Goal: Unclear

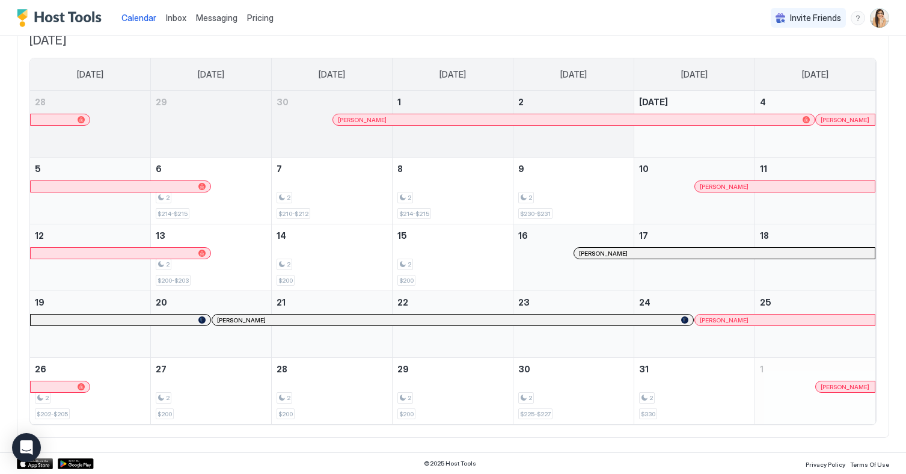
scroll to position [64, 0]
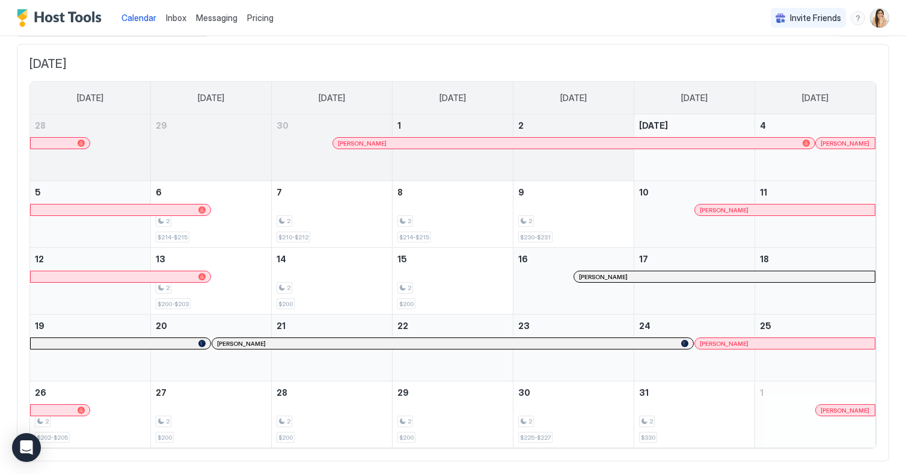
click at [787, 212] on div at bounding box center [787, 210] width 10 height 10
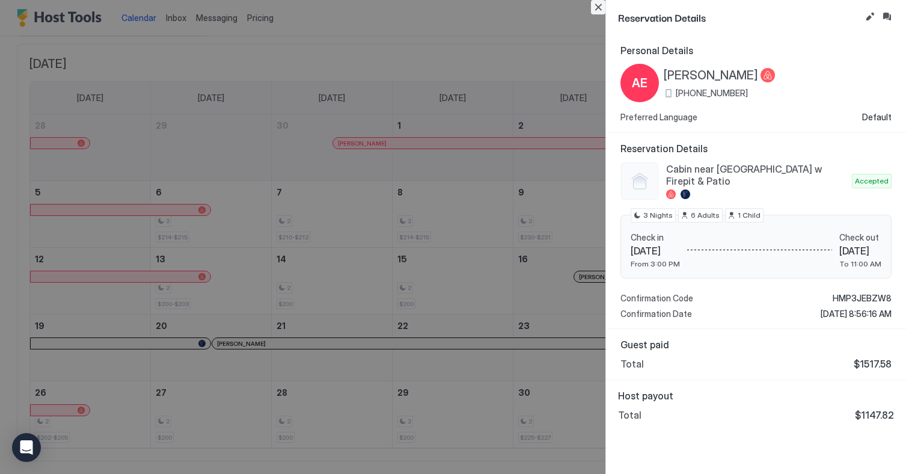
click at [600, 6] on button "Close" at bounding box center [598, 7] width 14 height 14
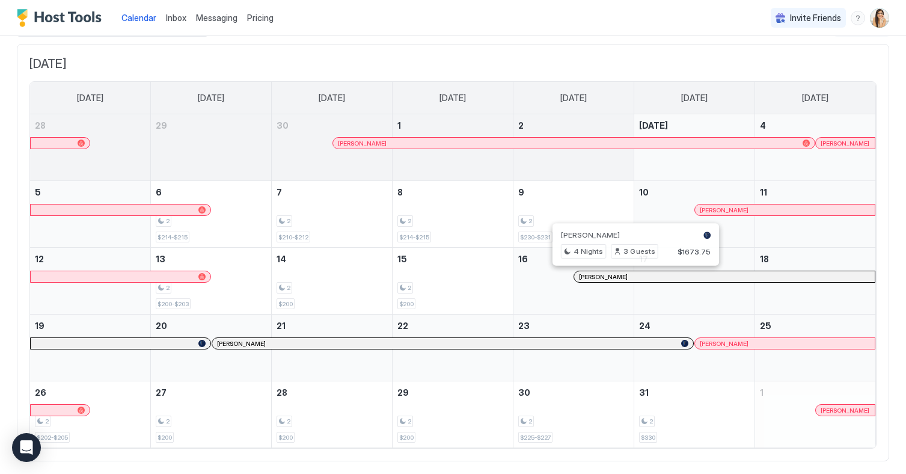
click at [629, 276] on div at bounding box center [630, 277] width 10 height 10
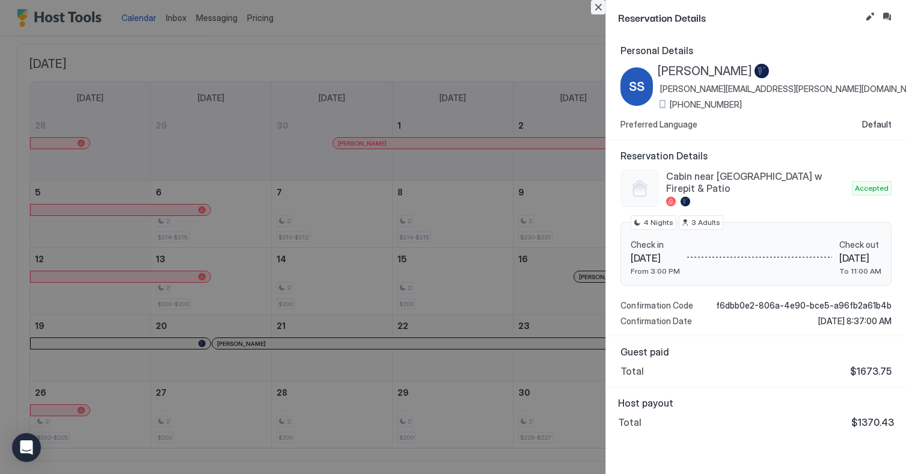
click at [598, 8] on button "Close" at bounding box center [598, 7] width 14 height 14
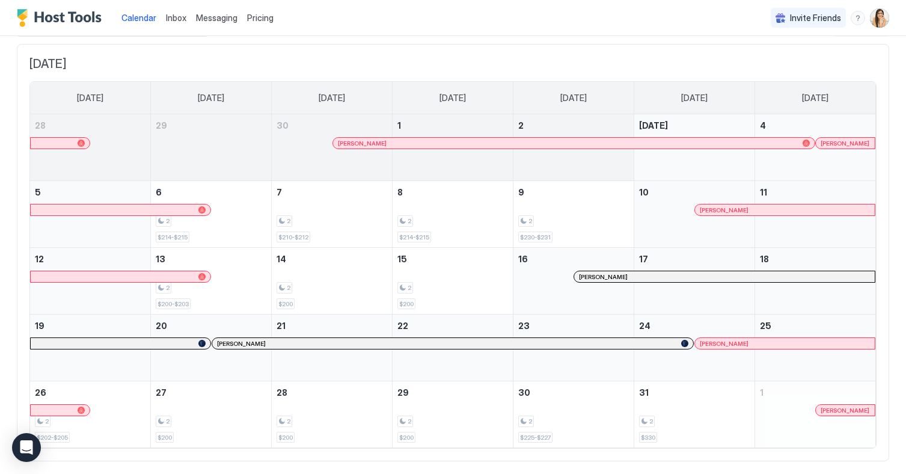
scroll to position [88, 0]
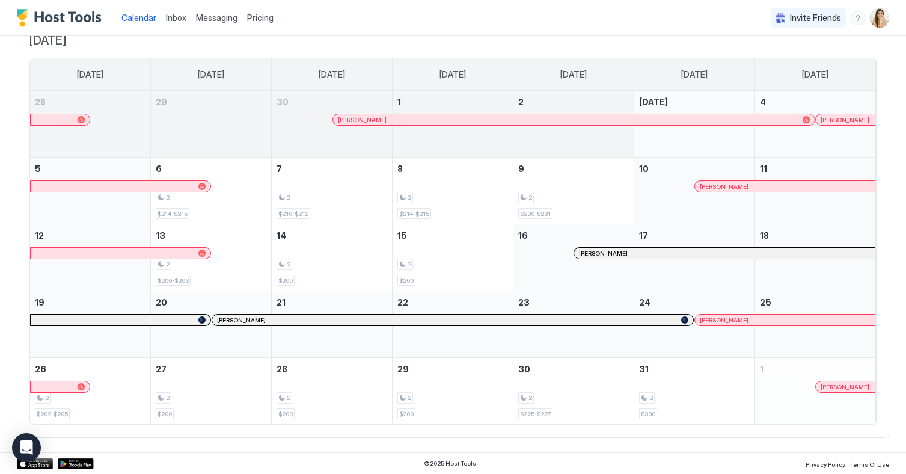
click at [308, 324] on div "[PERSON_NAME]" at bounding box center [452, 319] width 481 height 11
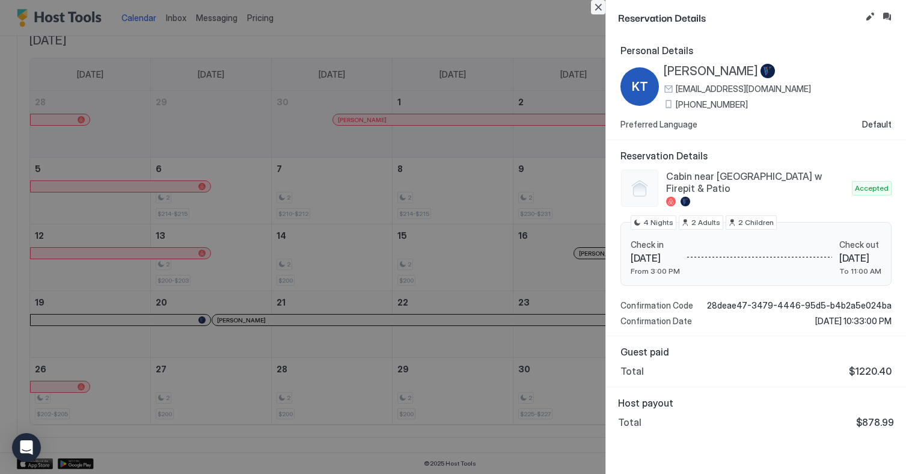
click at [602, 10] on button "Close" at bounding box center [598, 7] width 14 height 14
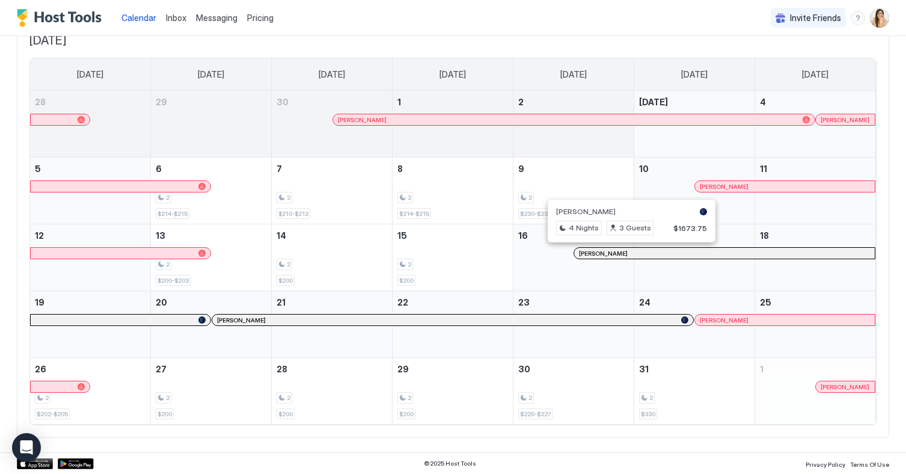
click at [715, 320] on div at bounding box center [715, 320] width 10 height 10
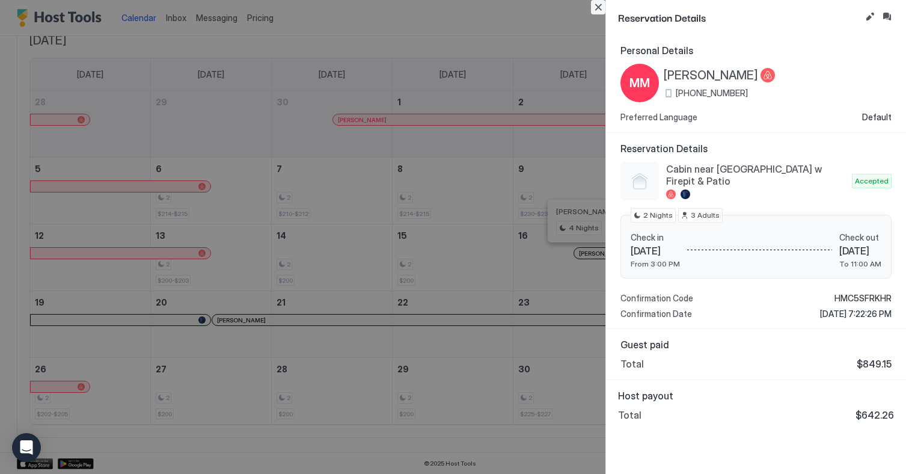
click at [598, 13] on button "Close" at bounding box center [598, 7] width 14 height 14
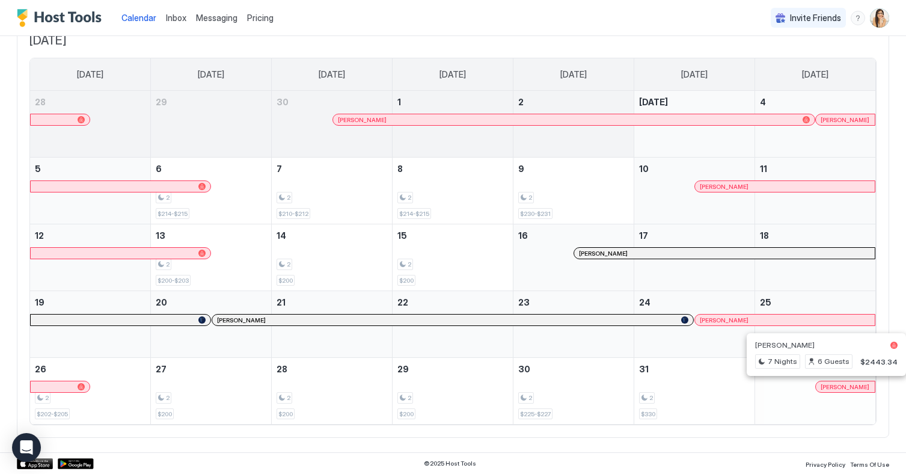
click at [846, 388] on div at bounding box center [846, 387] width 10 height 10
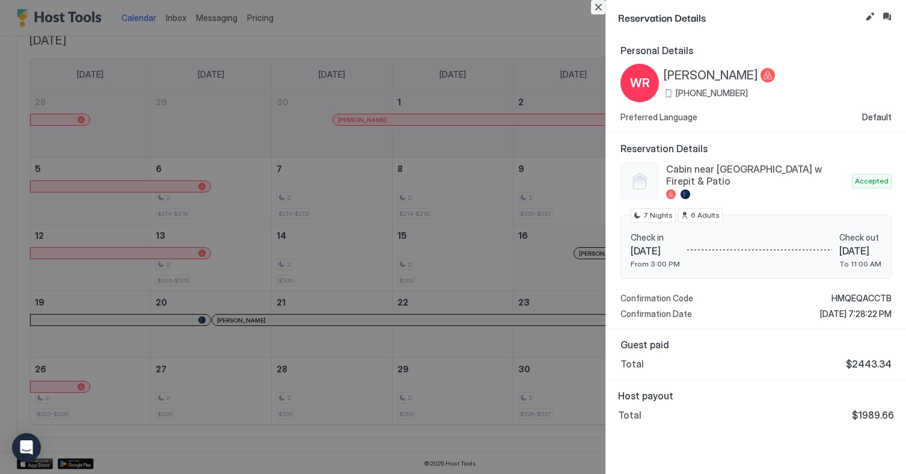
click at [600, 8] on button "Close" at bounding box center [598, 7] width 14 height 14
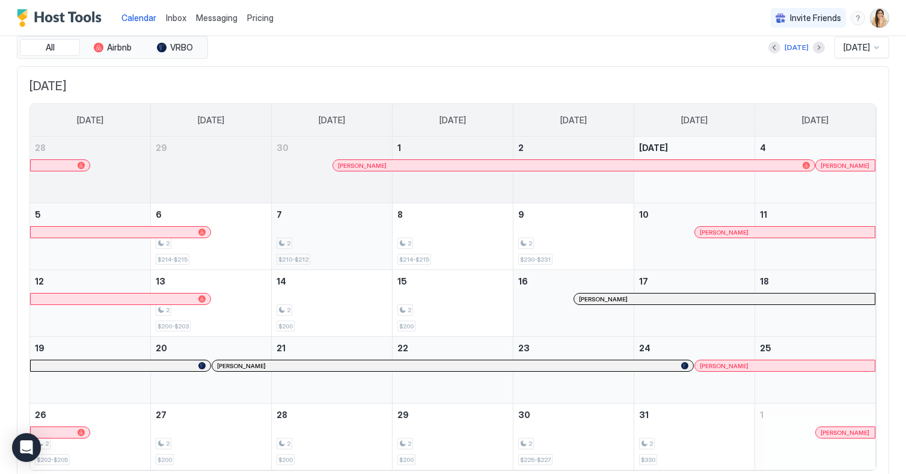
scroll to position [38, 0]
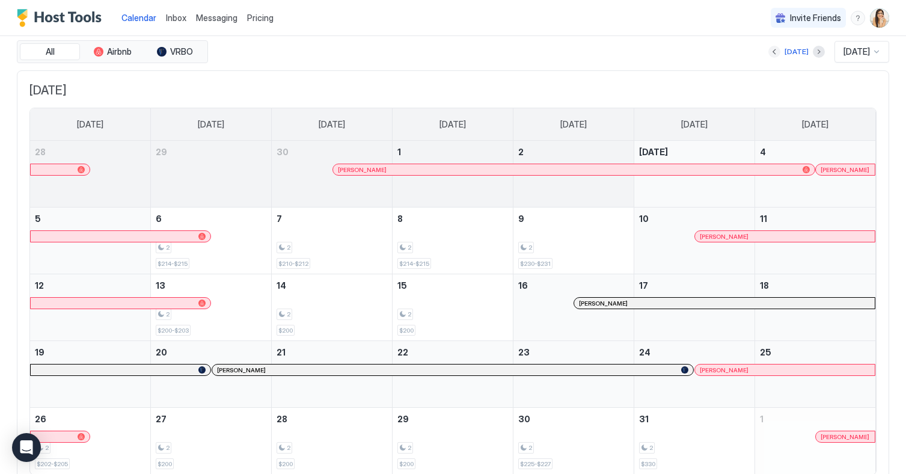
click at [768, 55] on button "Previous month" at bounding box center [774, 52] width 12 height 12
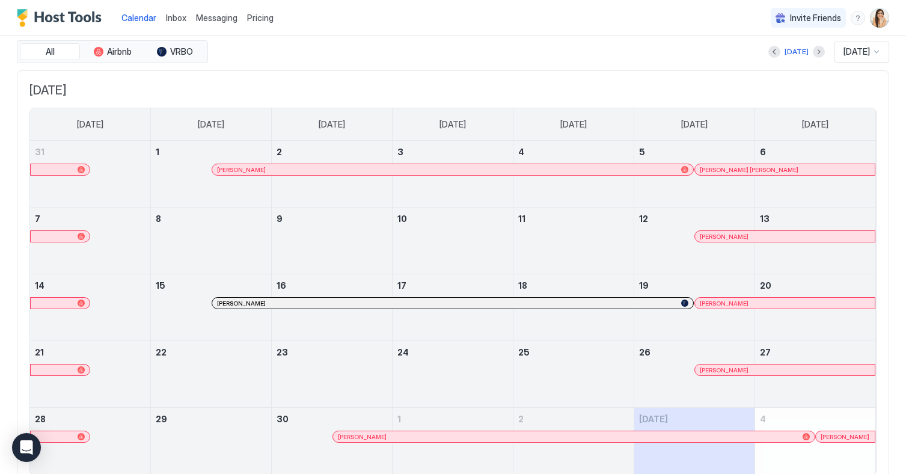
click at [496, 168] on div at bounding box center [497, 170] width 10 height 10
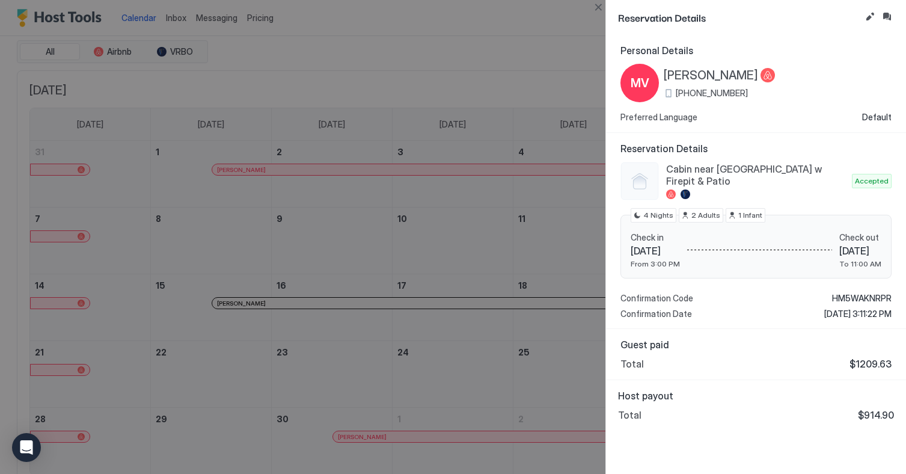
click at [584, 240] on div at bounding box center [453, 237] width 906 height 474
click at [517, 264] on div at bounding box center [453, 237] width 906 height 474
click at [597, 2] on button "Close" at bounding box center [598, 7] width 14 height 14
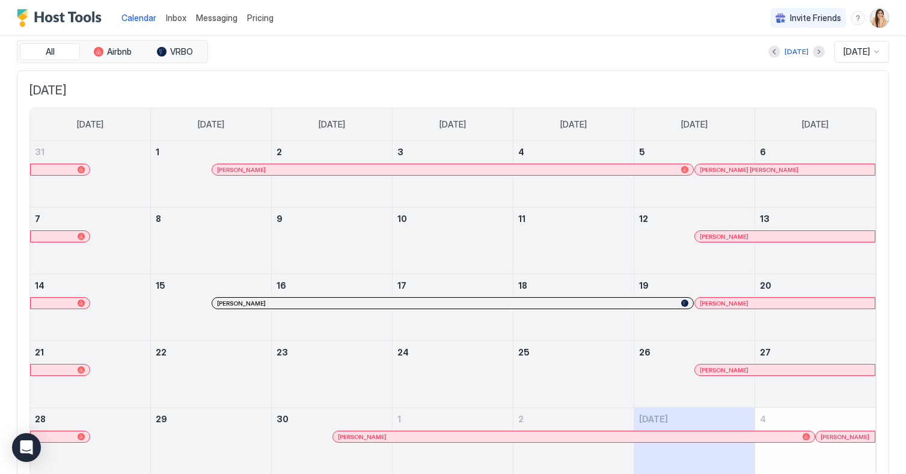
click at [751, 168] on div at bounding box center [751, 170] width 10 height 10
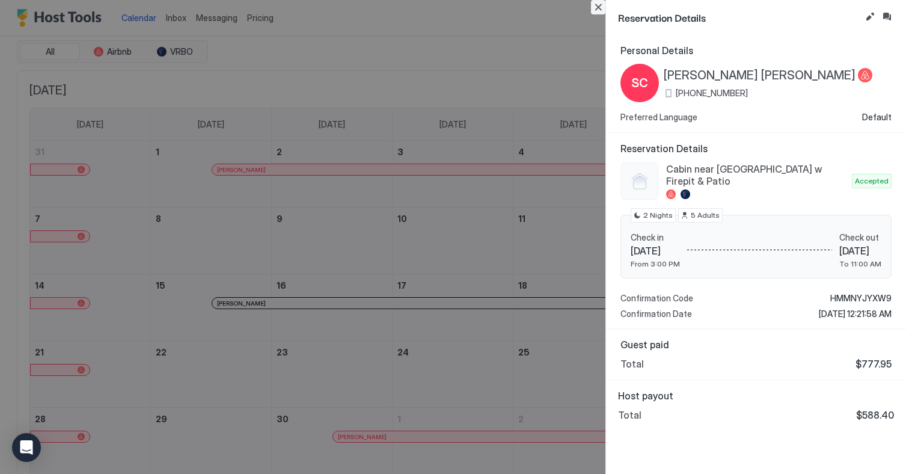
click at [601, 6] on button "Close" at bounding box center [598, 7] width 14 height 14
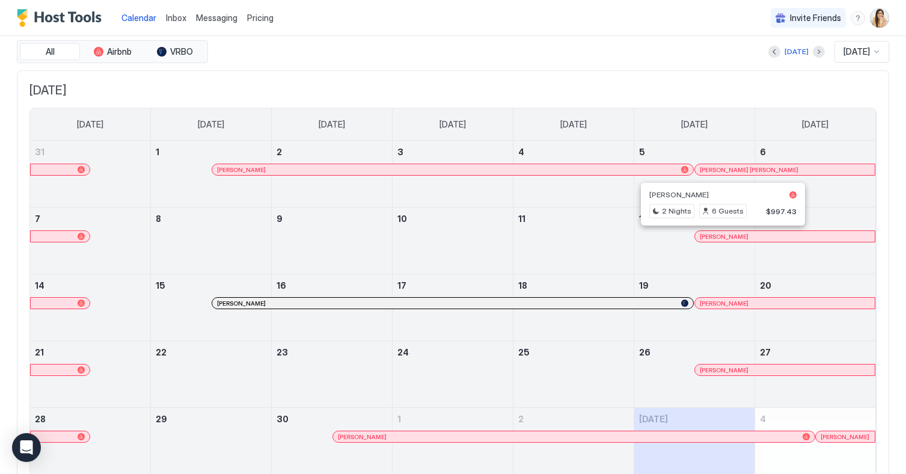
click at [717, 238] on div at bounding box center [718, 236] width 10 height 10
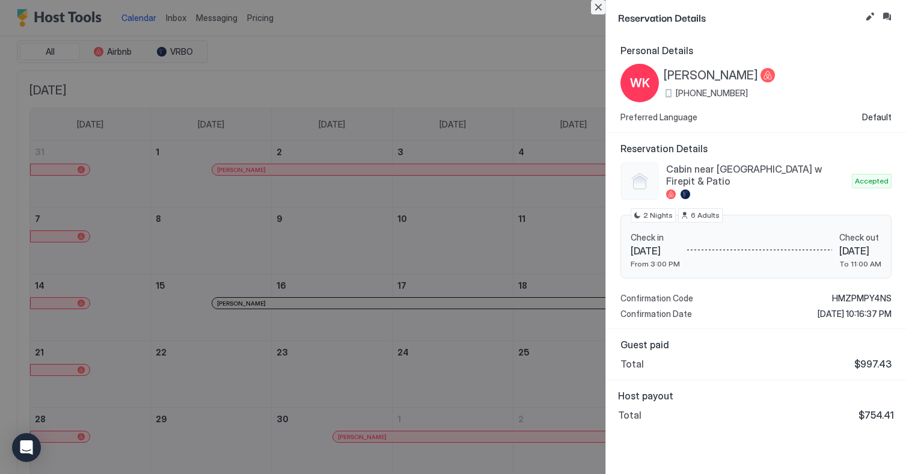
click at [600, 10] on button "Close" at bounding box center [598, 7] width 14 height 14
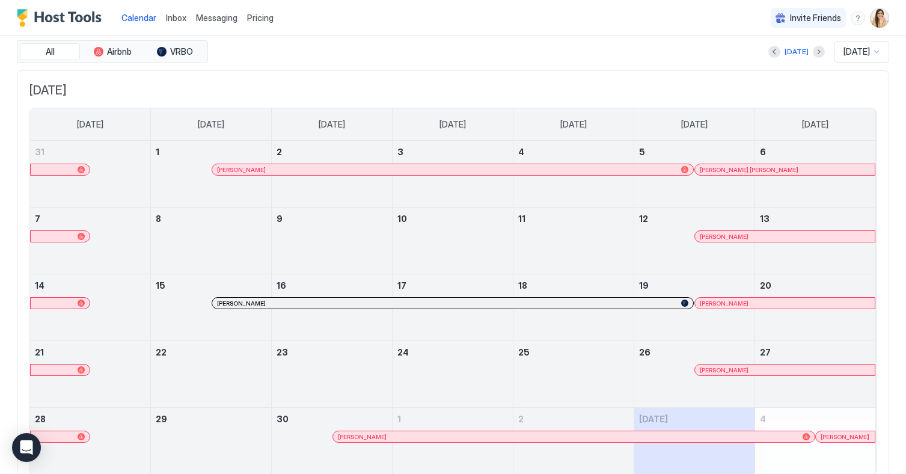
click at [492, 305] on div at bounding box center [492, 303] width 10 height 10
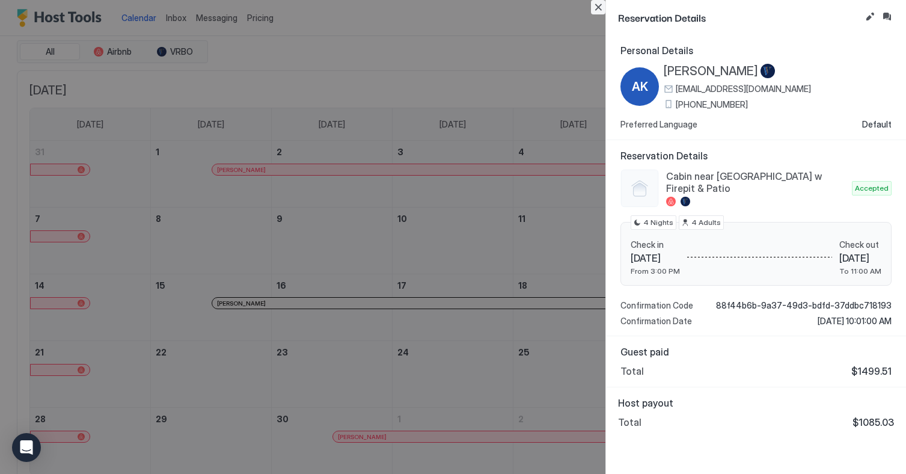
click at [597, 13] on button "Close" at bounding box center [598, 7] width 14 height 14
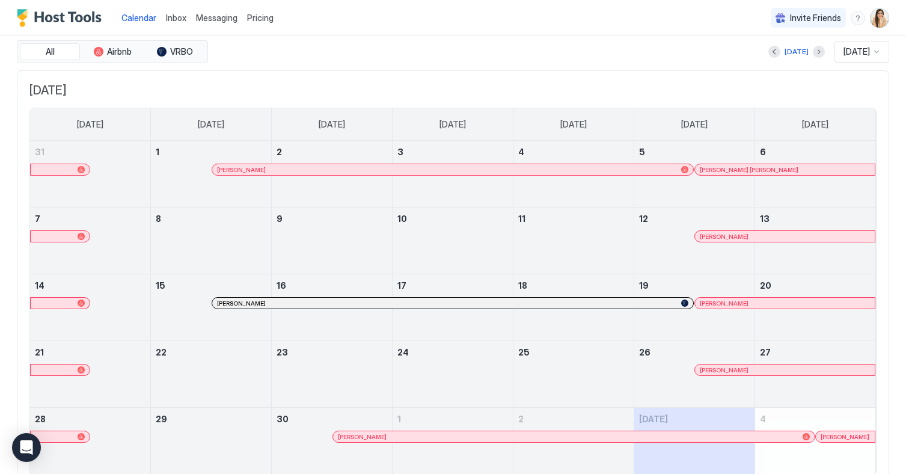
click at [709, 298] on div "[PERSON_NAME]" at bounding box center [785, 302] width 180 height 11
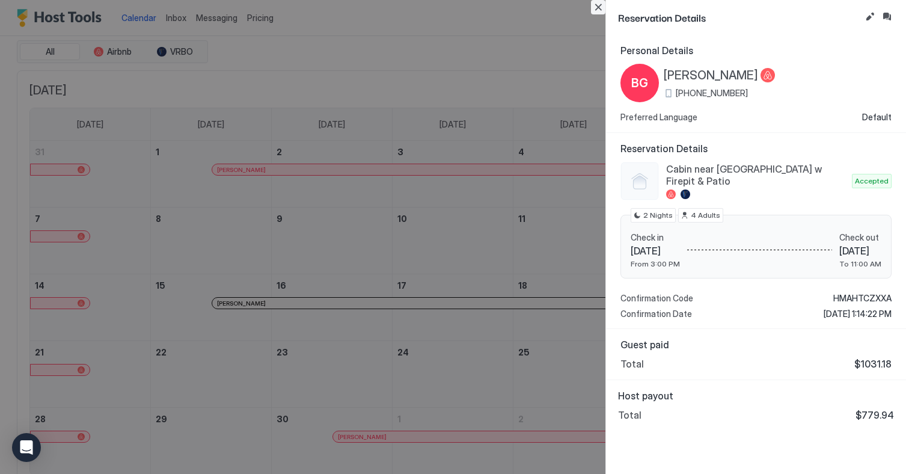
click at [595, 11] on button "Close" at bounding box center [598, 7] width 14 height 14
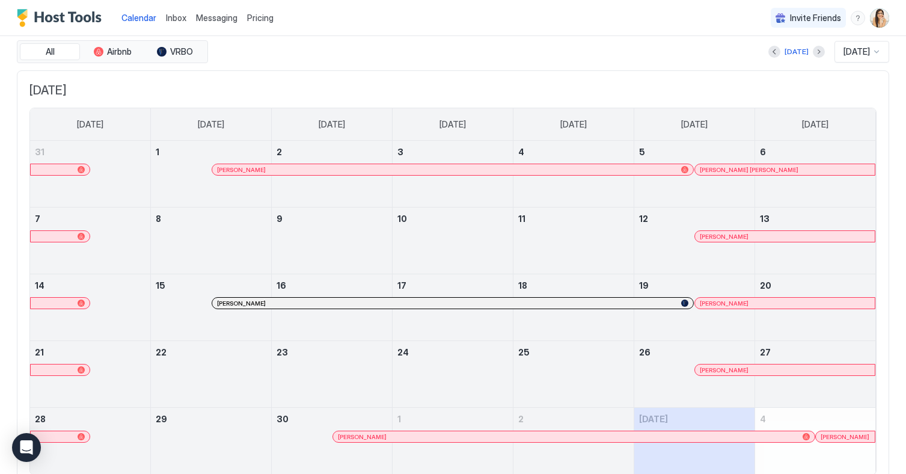
scroll to position [71, 0]
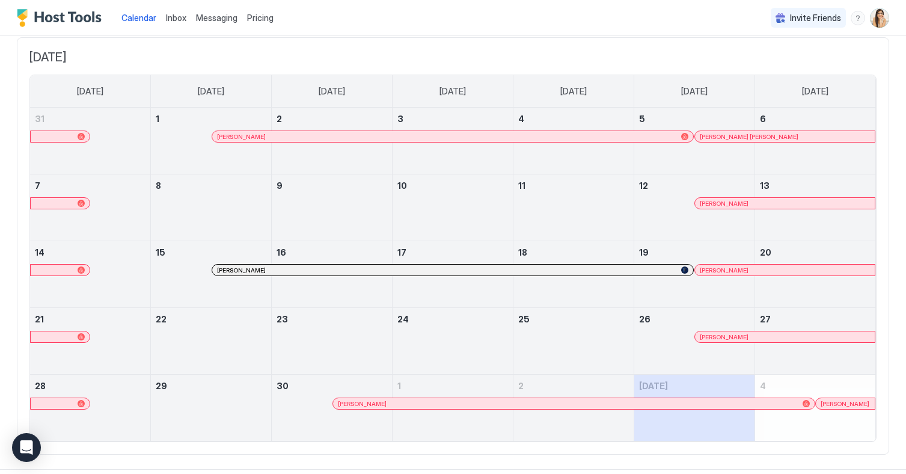
click at [726, 272] on div at bounding box center [727, 270] width 10 height 10
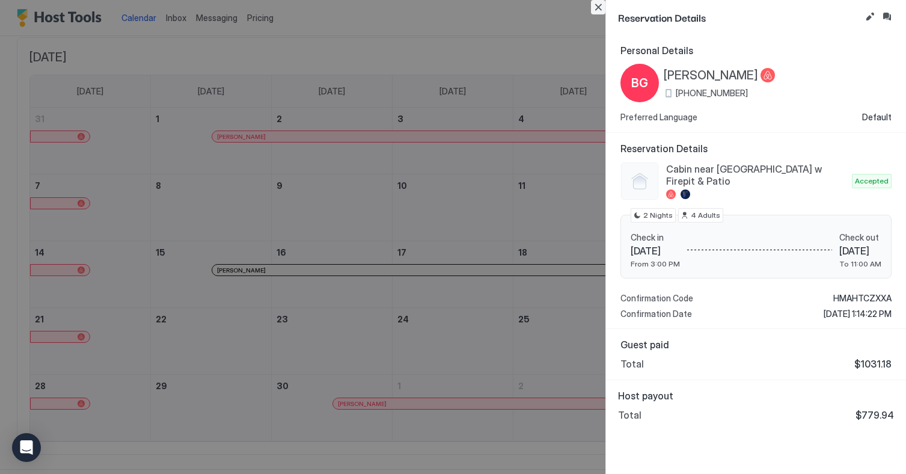
click at [600, 8] on button "Close" at bounding box center [598, 7] width 14 height 14
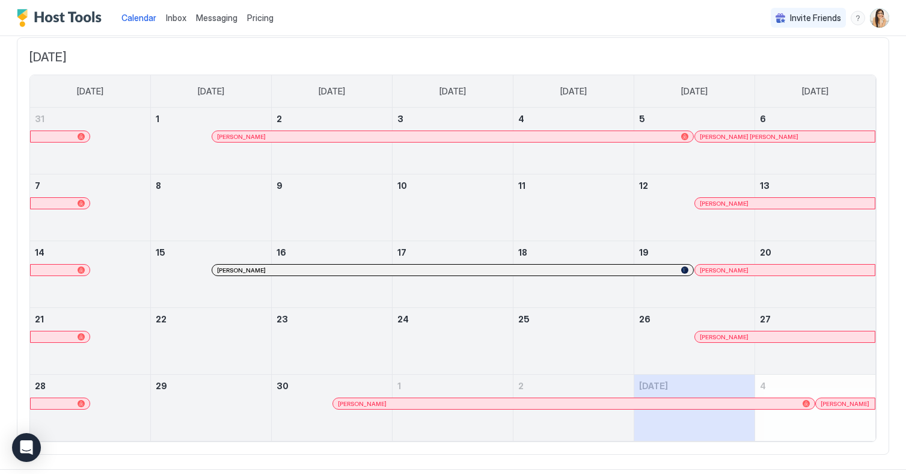
click at [769, 333] on div "[PERSON_NAME]" at bounding box center [784, 337] width 170 height 8
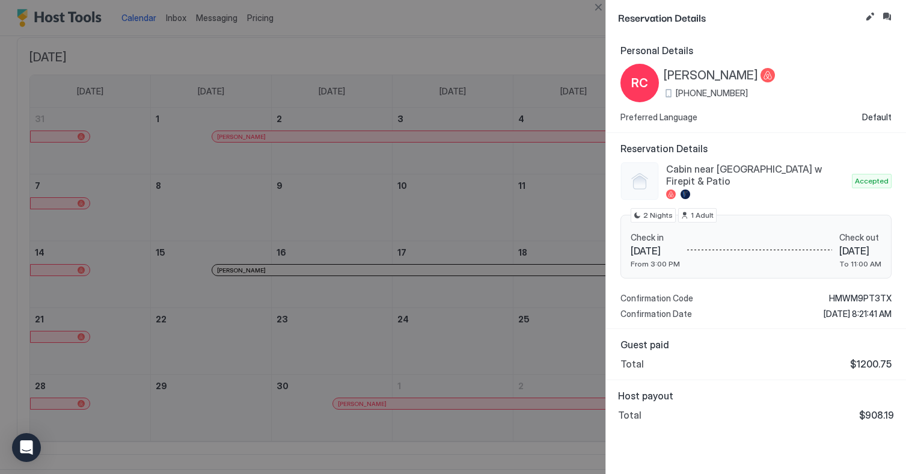
click at [602, 16] on div at bounding box center [453, 237] width 906 height 474
click at [597, 10] on button "Close" at bounding box center [598, 7] width 14 height 14
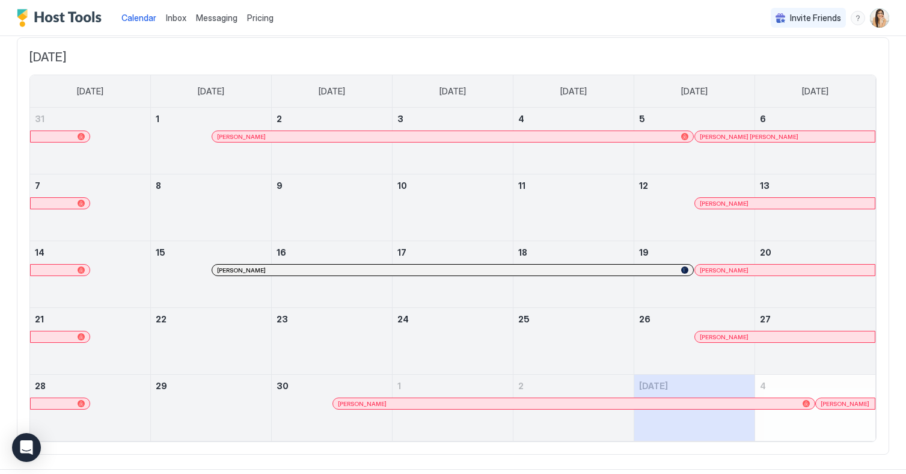
scroll to position [0, 0]
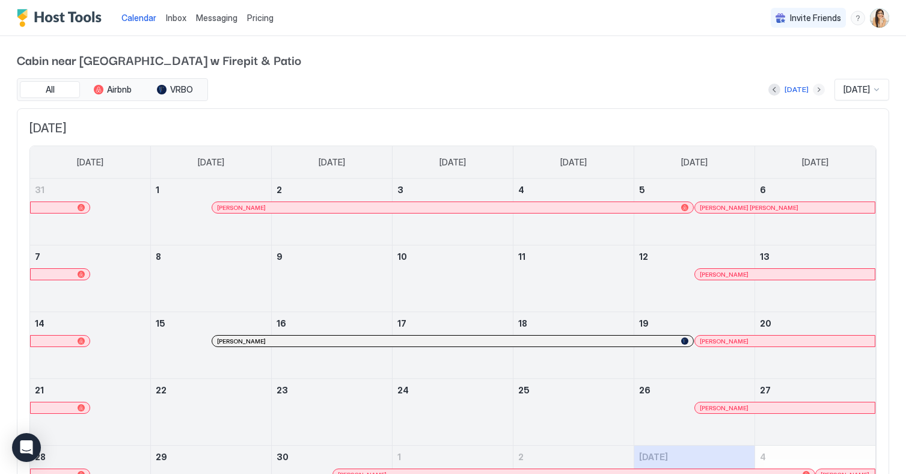
click at [812, 93] on button "Next month" at bounding box center [818, 90] width 12 height 12
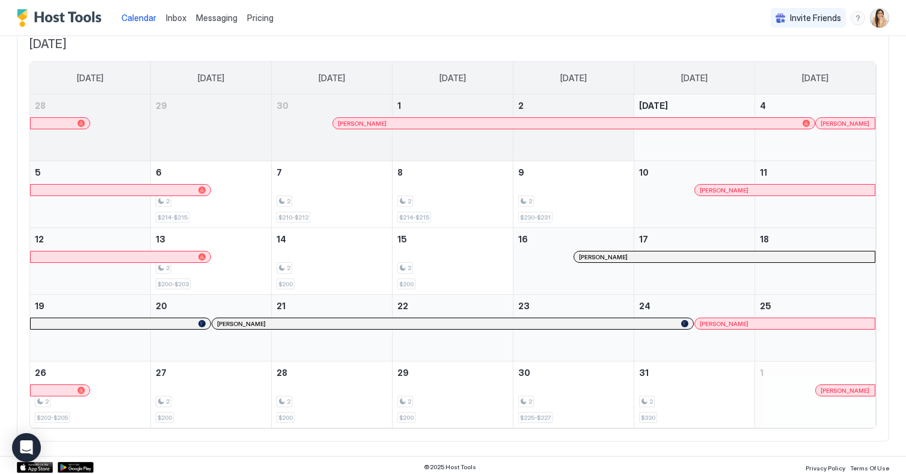
scroll to position [88, 0]
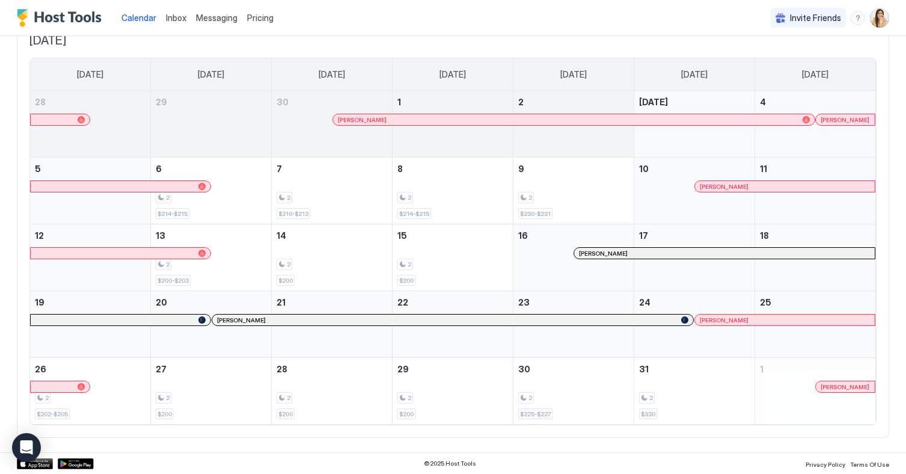
click at [591, 124] on div "[PERSON_NAME]" at bounding box center [573, 119] width 481 height 11
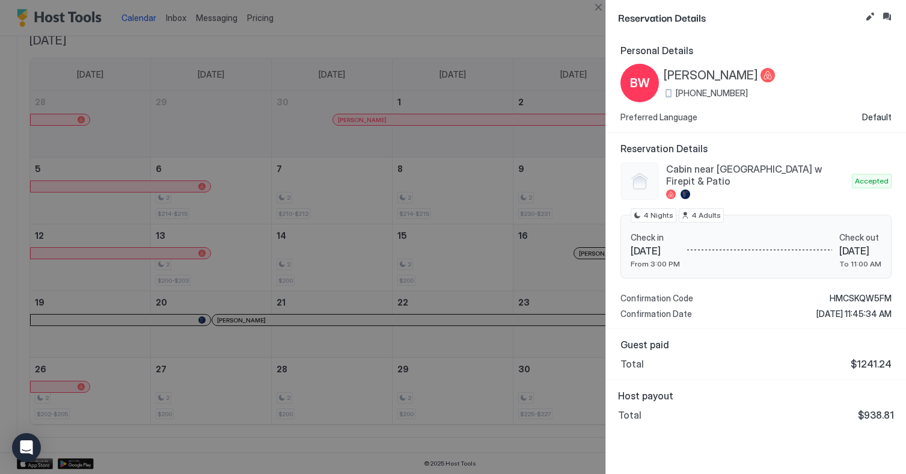
click at [568, 62] on div at bounding box center [453, 237] width 906 height 474
click at [602, 11] on button "Close" at bounding box center [598, 7] width 14 height 14
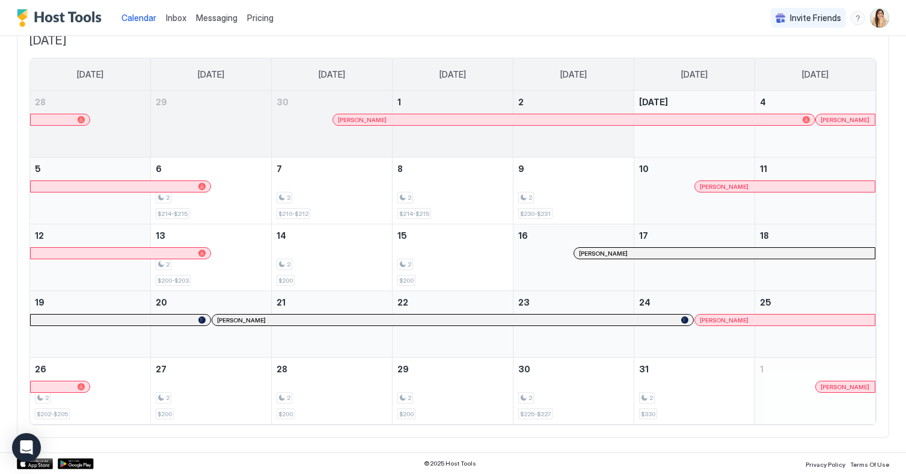
click at [852, 122] on div at bounding box center [852, 120] width 10 height 10
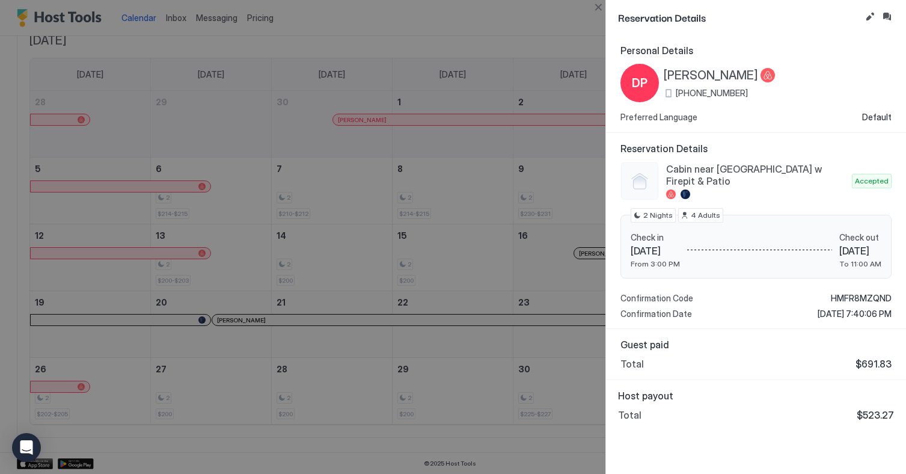
click at [597, 9] on button "Close" at bounding box center [598, 7] width 14 height 14
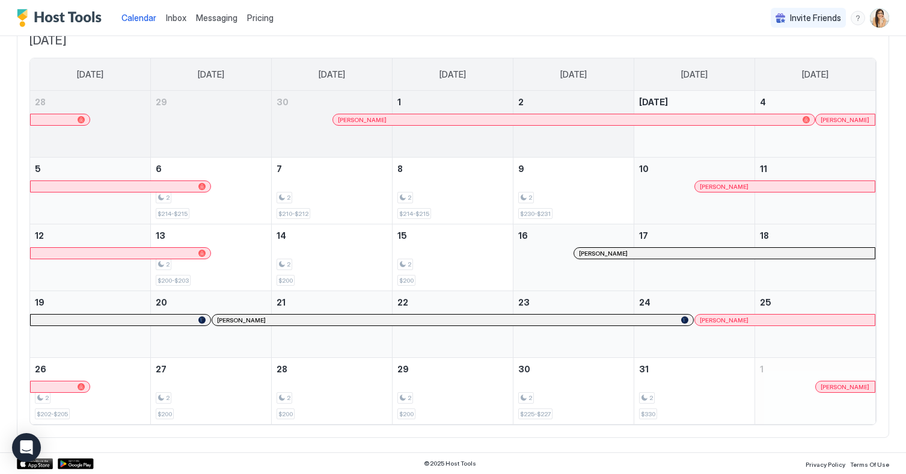
click at [745, 186] on div at bounding box center [747, 186] width 10 height 10
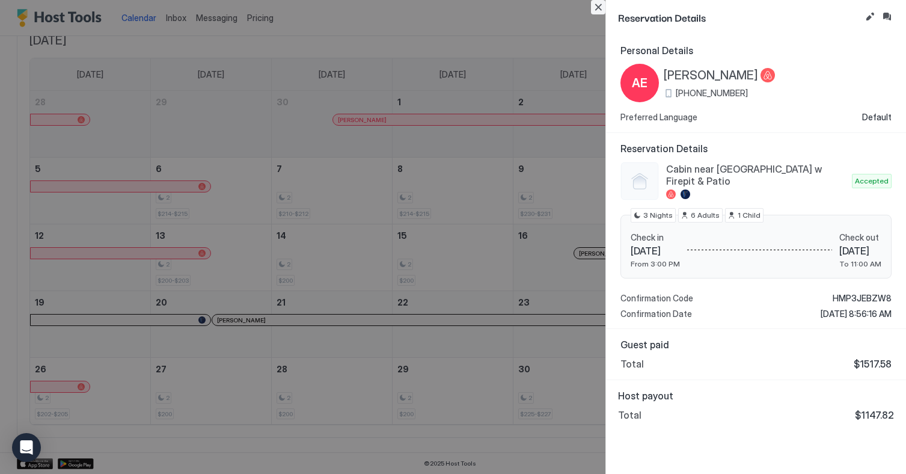
click at [592, 11] on button "Close" at bounding box center [598, 7] width 14 height 14
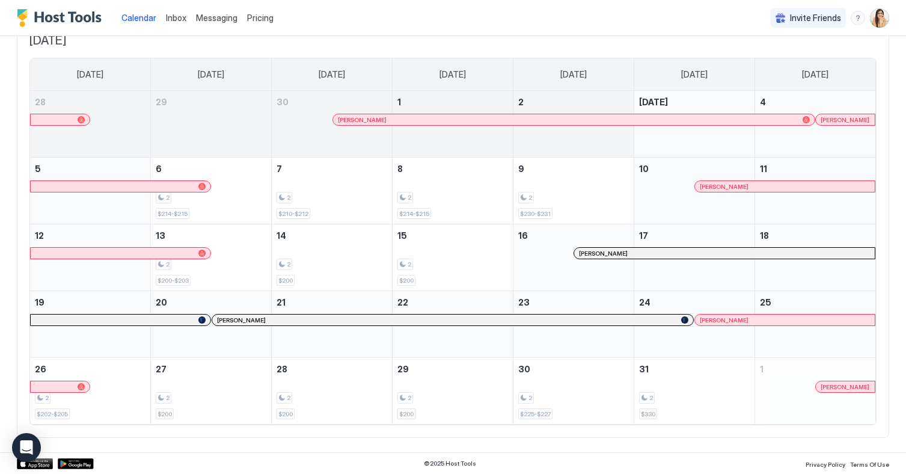
click at [677, 252] on div at bounding box center [677, 253] width 10 height 10
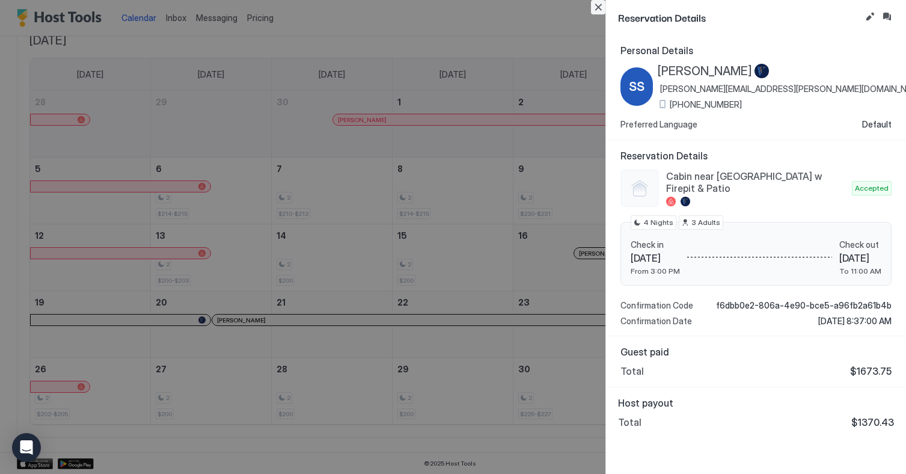
click at [592, 8] on button "Close" at bounding box center [598, 7] width 14 height 14
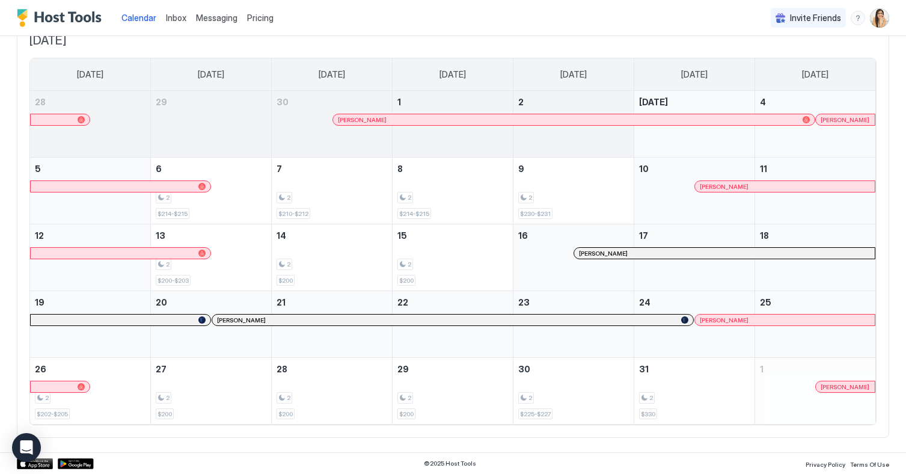
click at [482, 321] on div at bounding box center [482, 320] width 10 height 10
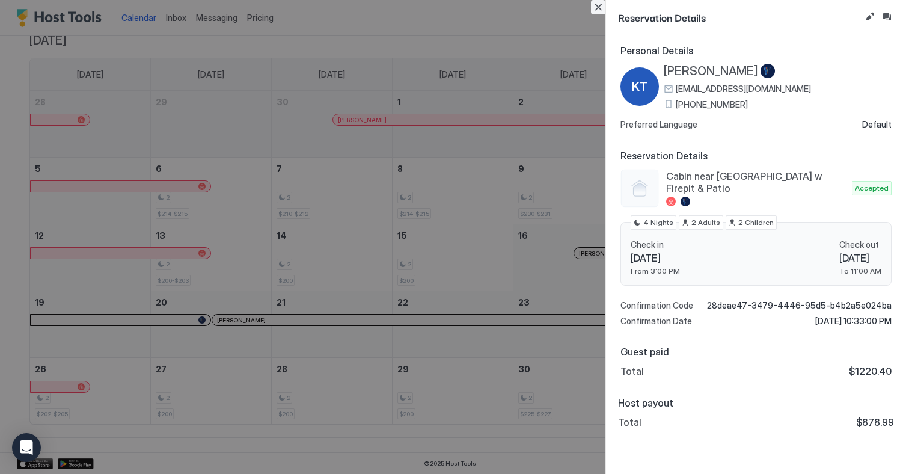
click at [596, 9] on button "Close" at bounding box center [598, 7] width 14 height 14
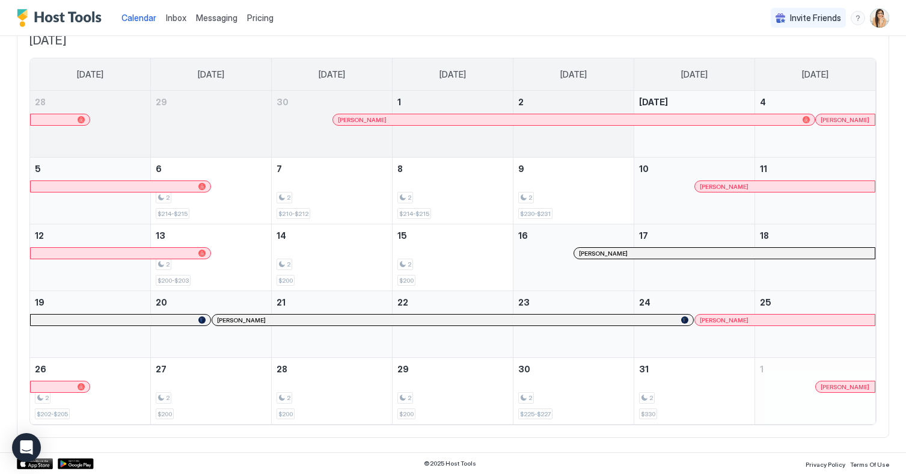
click at [717, 321] on div at bounding box center [718, 320] width 10 height 10
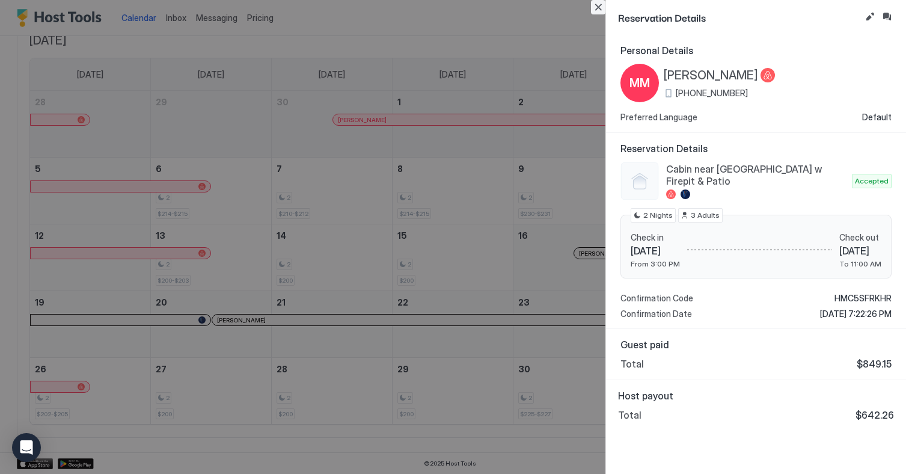
click at [597, 11] on button "Close" at bounding box center [598, 7] width 14 height 14
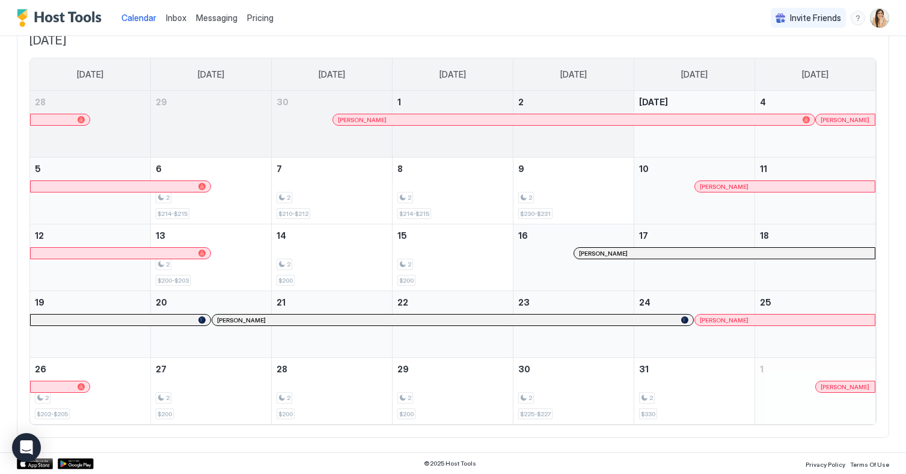
scroll to position [0, 0]
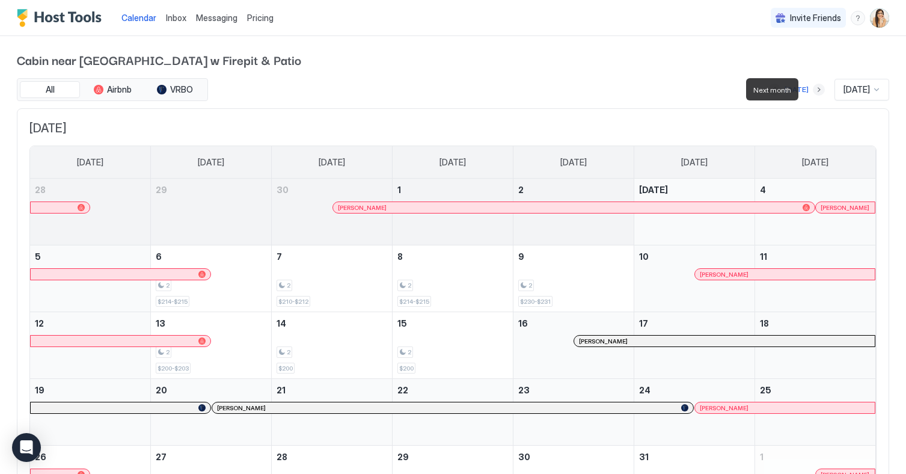
click at [812, 87] on button "Next month" at bounding box center [818, 90] width 12 height 12
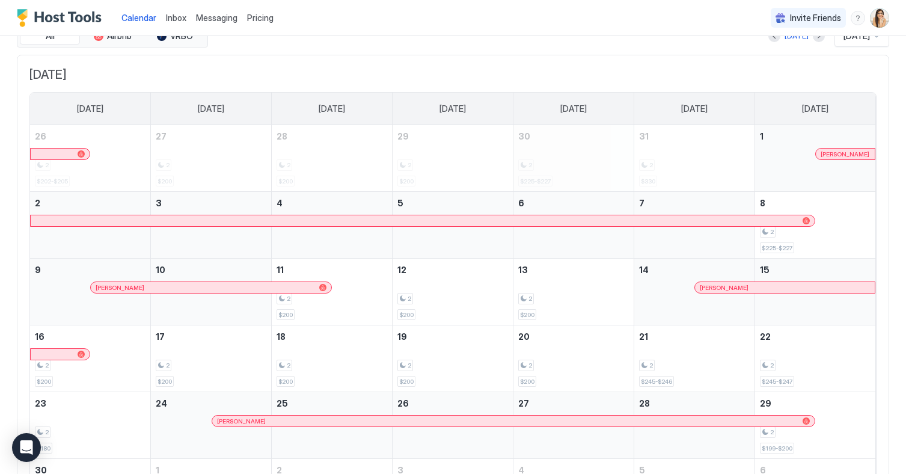
scroll to position [60, 0]
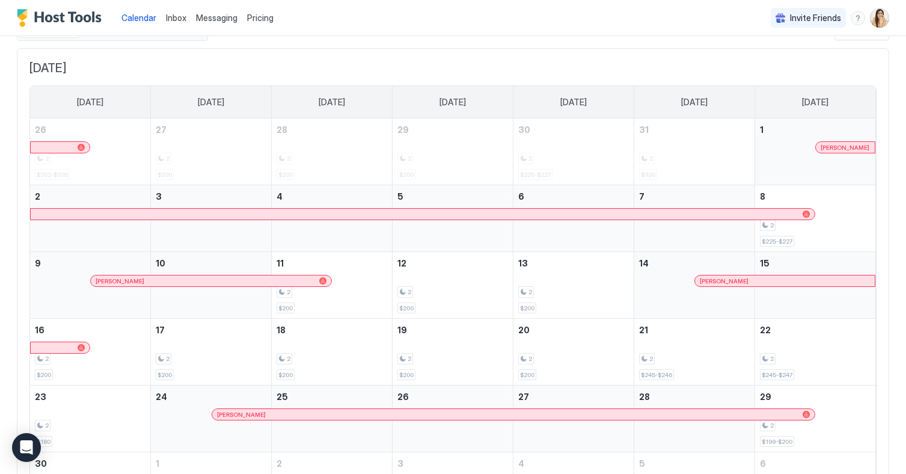
click at [849, 147] on div at bounding box center [849, 147] width 10 height 10
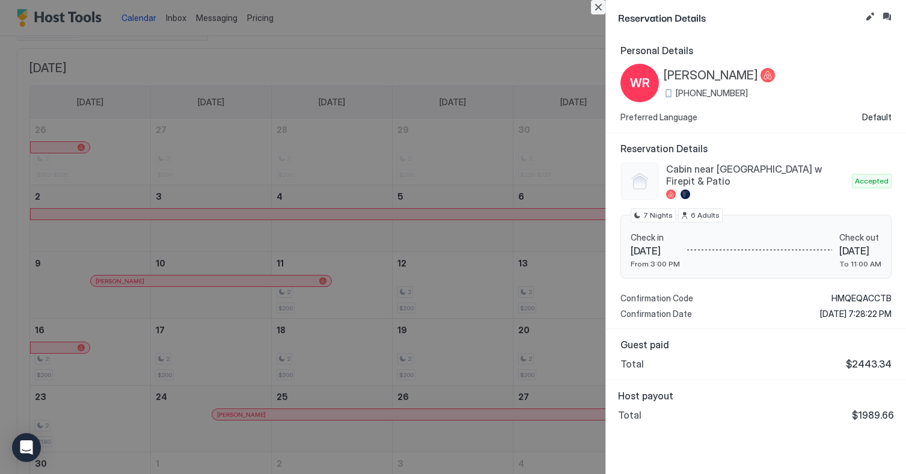
click at [595, 13] on button "Close" at bounding box center [598, 7] width 14 height 14
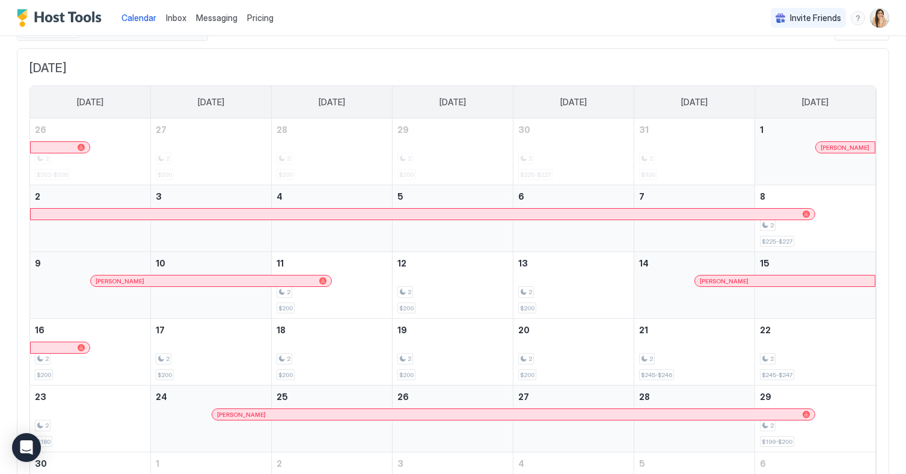
click at [0, 0] on div at bounding box center [0, 0] width 0 height 0
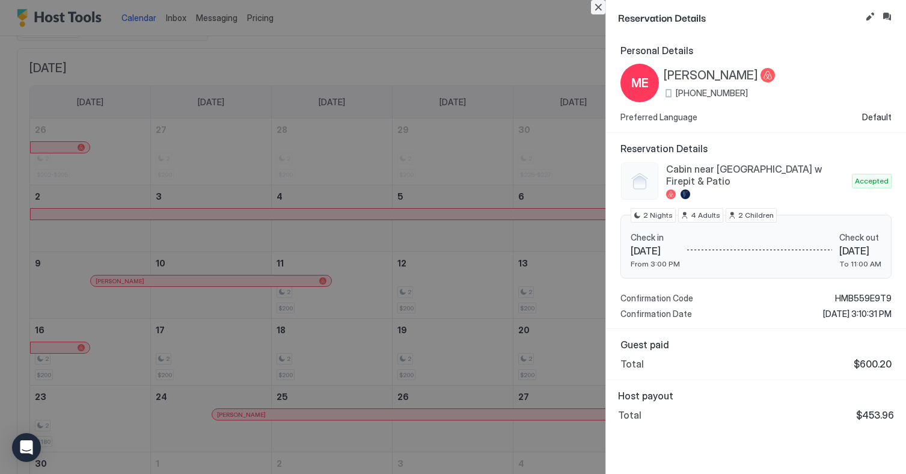
click at [602, 4] on button "Close" at bounding box center [598, 7] width 14 height 14
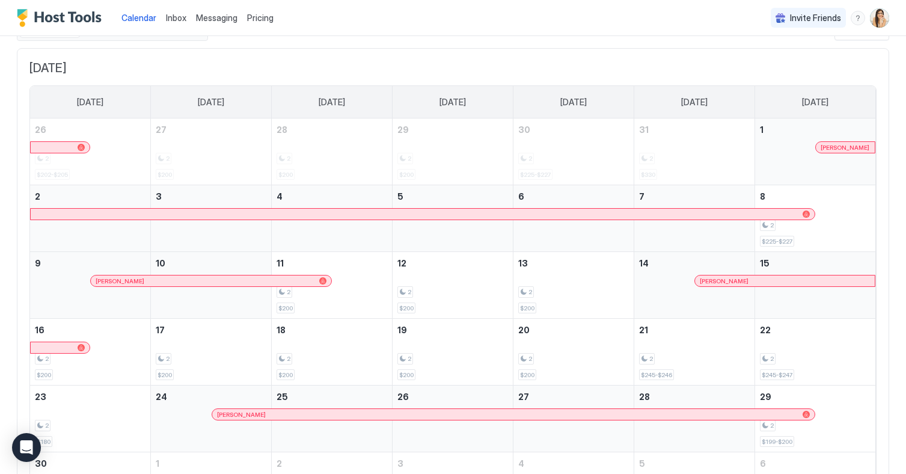
click at [606, 215] on div at bounding box center [606, 214] width 10 height 10
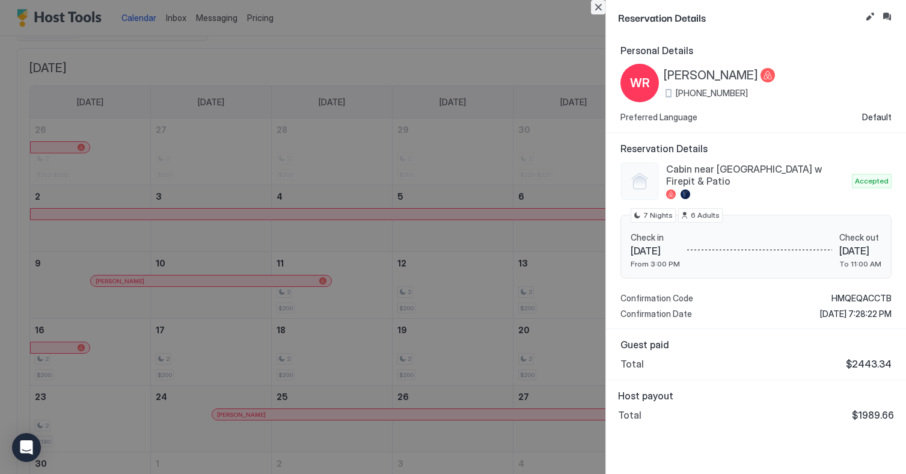
click at [602, 8] on button "Close" at bounding box center [598, 7] width 14 height 14
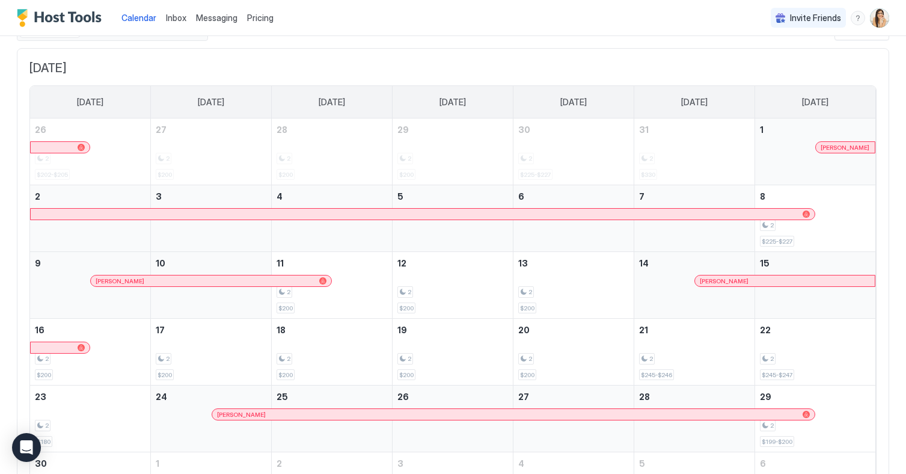
click at [0, 0] on div at bounding box center [0, 0] width 0 height 0
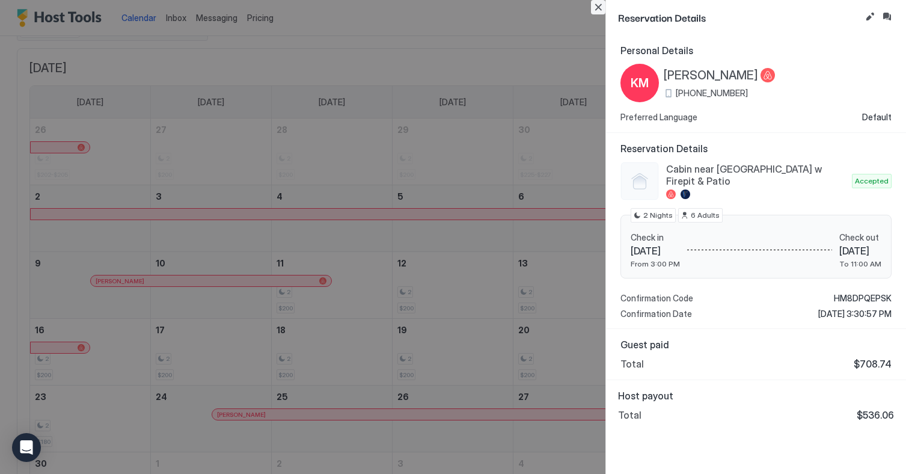
click at [599, 7] on button "Close" at bounding box center [598, 7] width 14 height 14
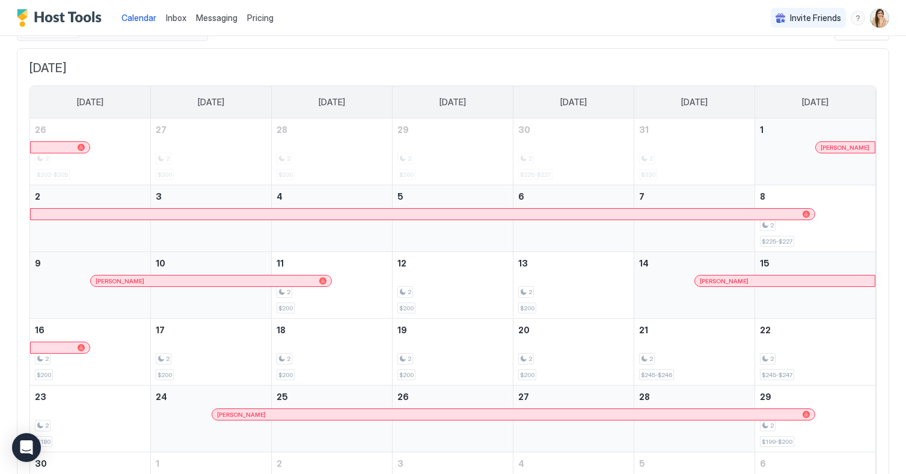
click at [361, 415] on div at bounding box center [361, 414] width 10 height 10
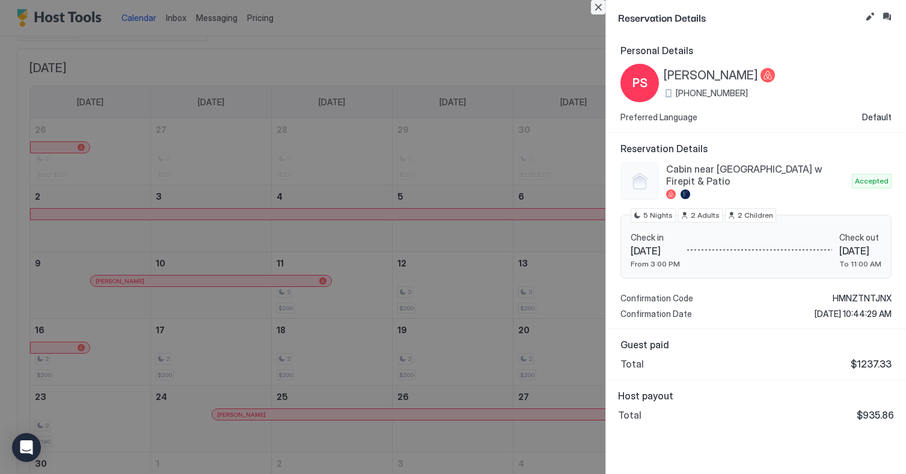
click at [594, 6] on button "Close" at bounding box center [598, 7] width 14 height 14
